Goal: Task Accomplishment & Management: Use online tool/utility

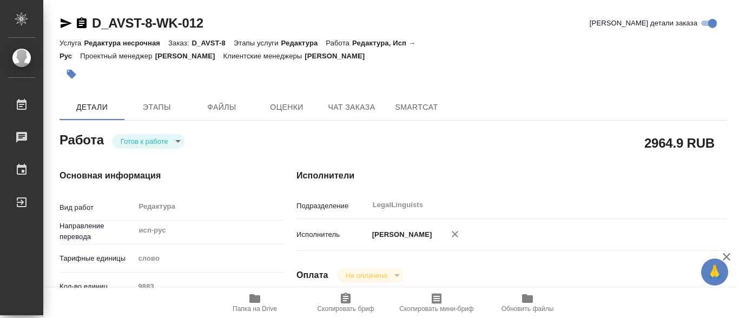
click at [251, 298] on icon "button" at bounding box center [254, 298] width 11 height 9
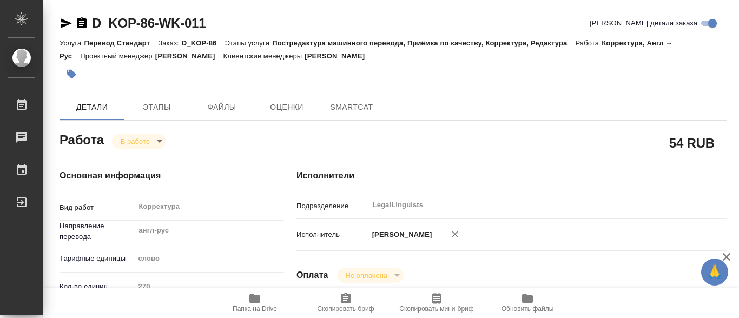
type textarea "x"
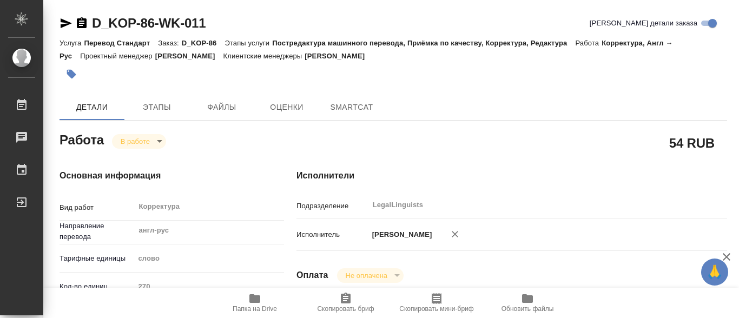
type textarea "x"
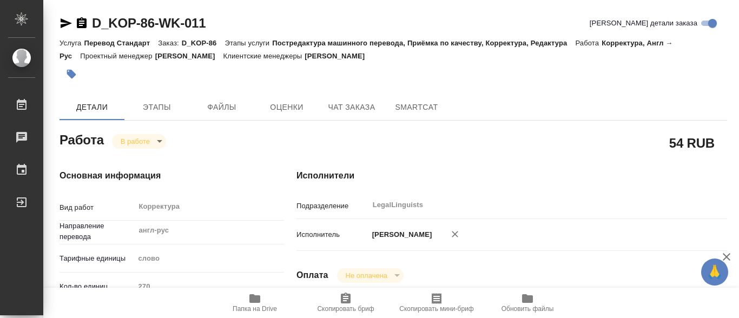
type textarea "x"
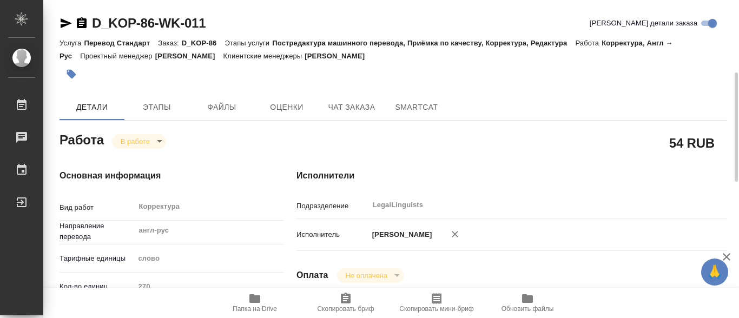
scroll to position [54, 0]
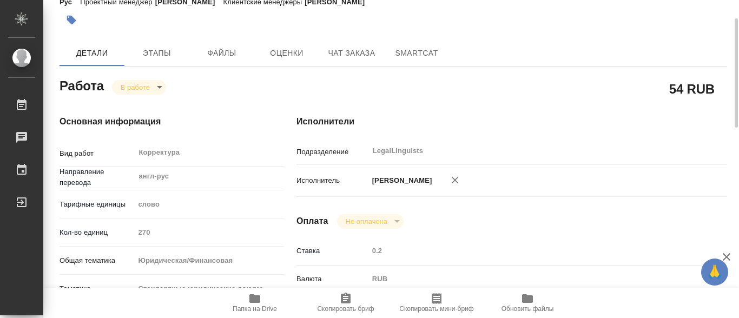
type textarea "x"
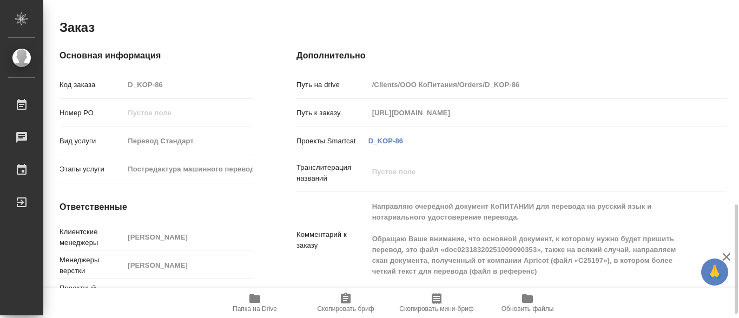
scroll to position [608, 0]
